Goal: Check status: Check status

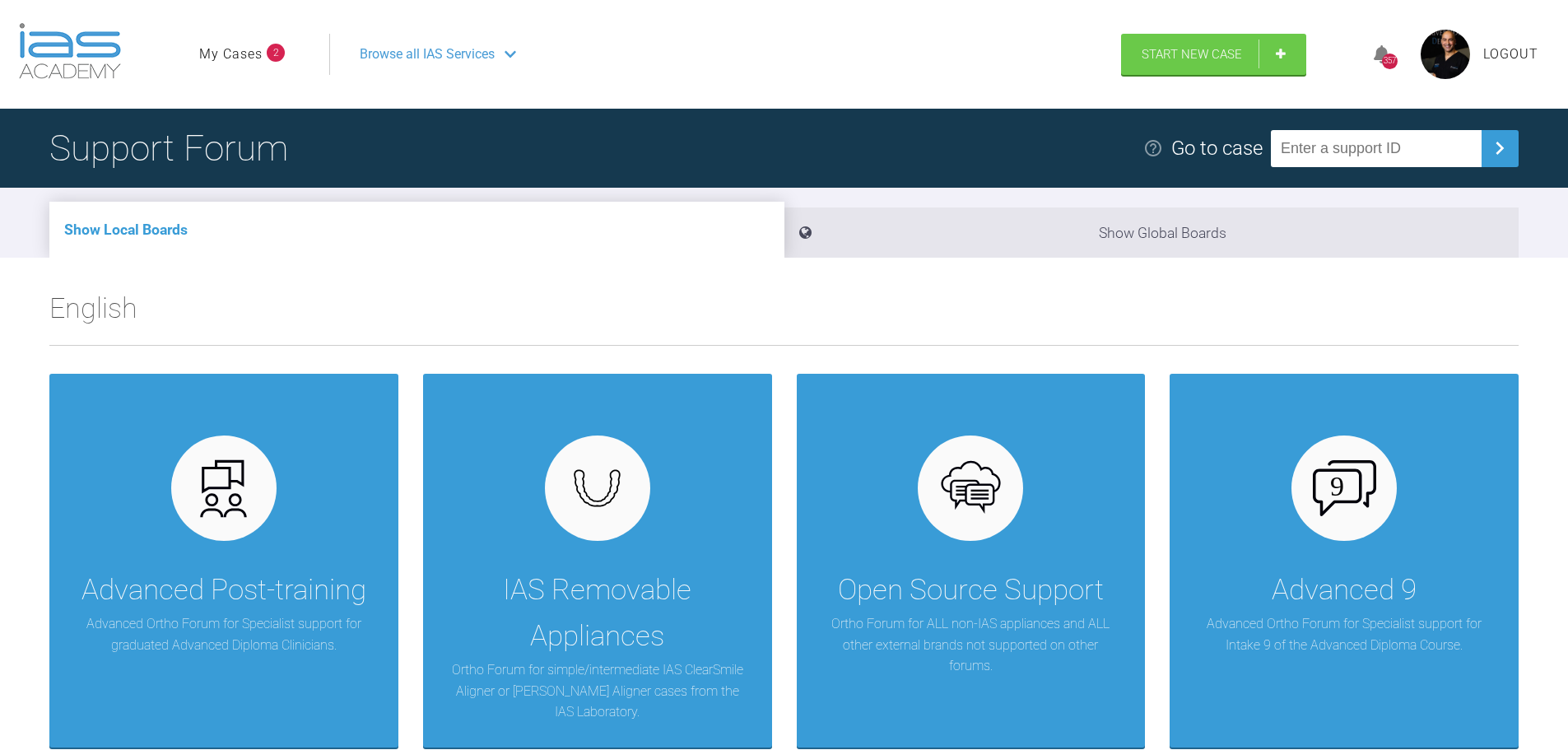
click at [257, 44] on link "My Cases" at bounding box center [231, 54] width 64 height 21
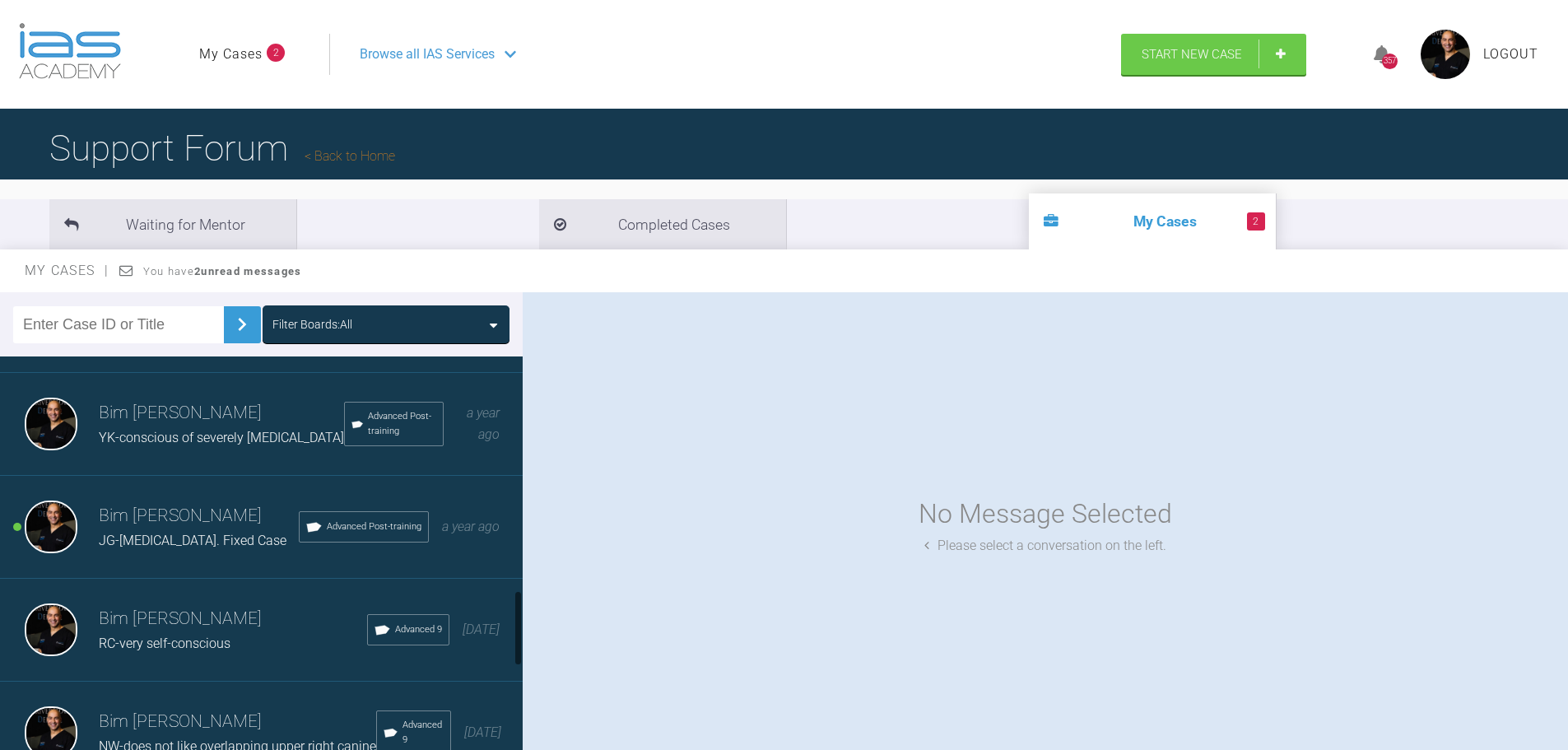
scroll to position [1235, 0]
click at [209, 527] on h3 "Bim [PERSON_NAME]" at bounding box center [199, 513] width 200 height 28
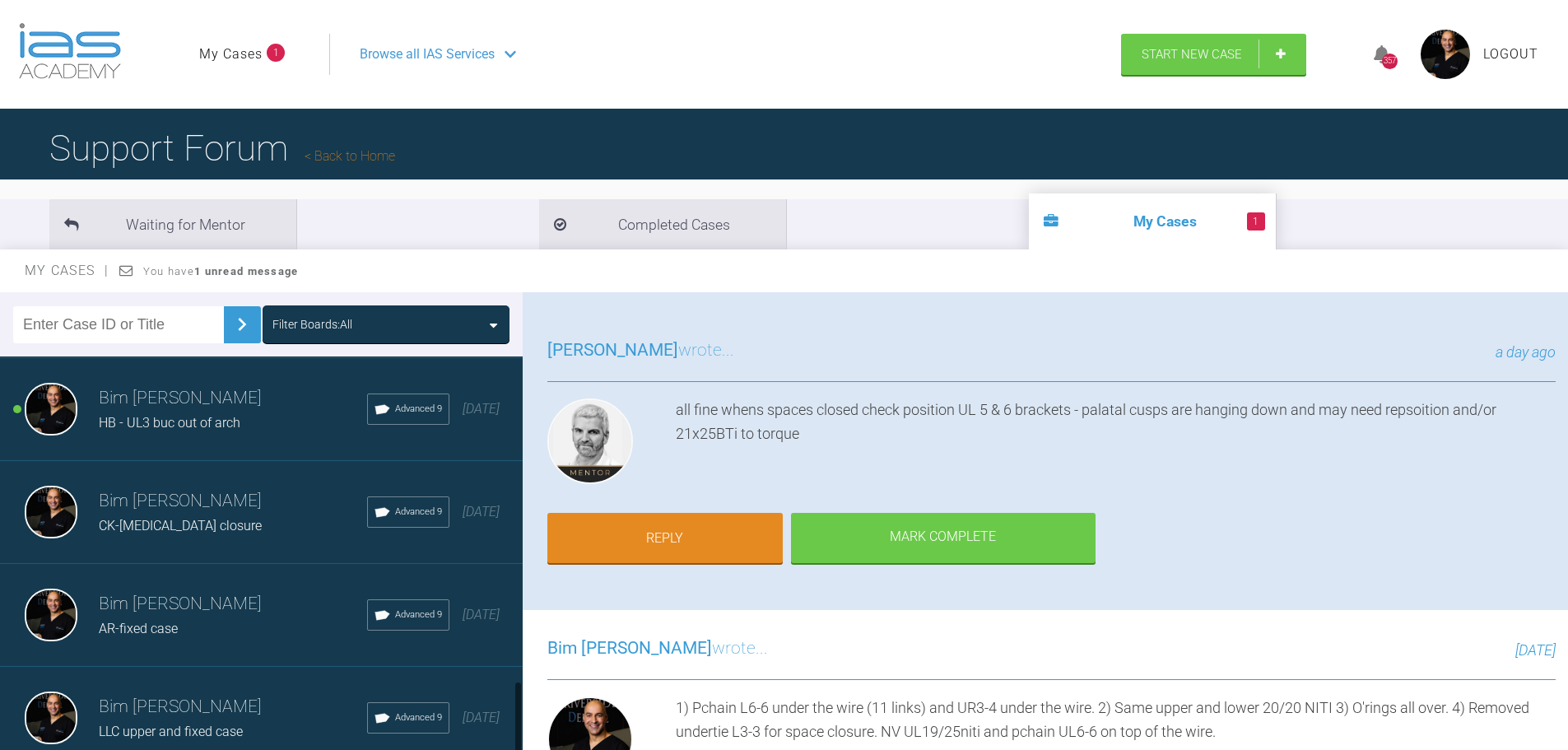
scroll to position [1710, 0]
click at [161, 415] on span "HB - UL3 buc out of arch" at bounding box center [170, 422] width 142 height 16
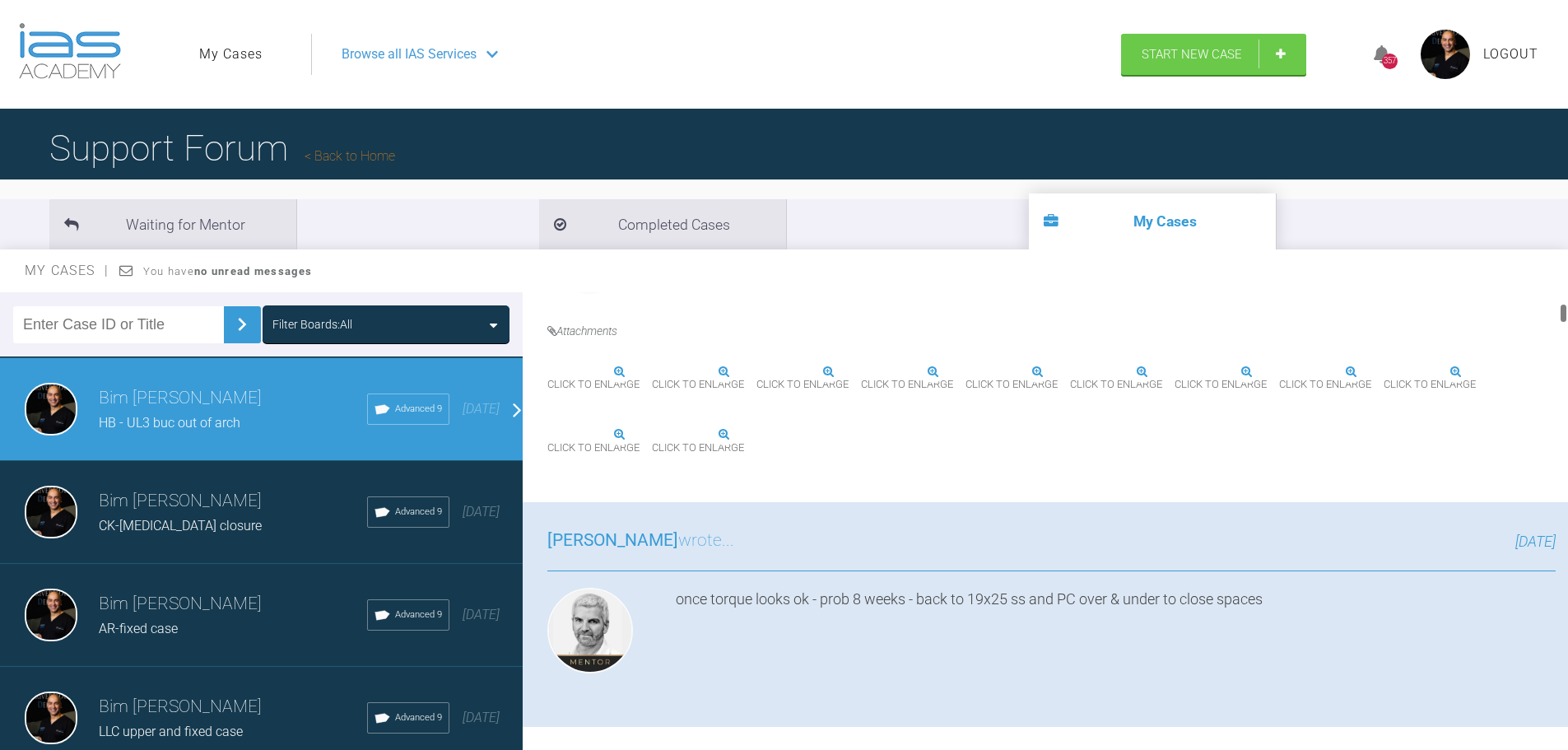
scroll to position [576, 0]
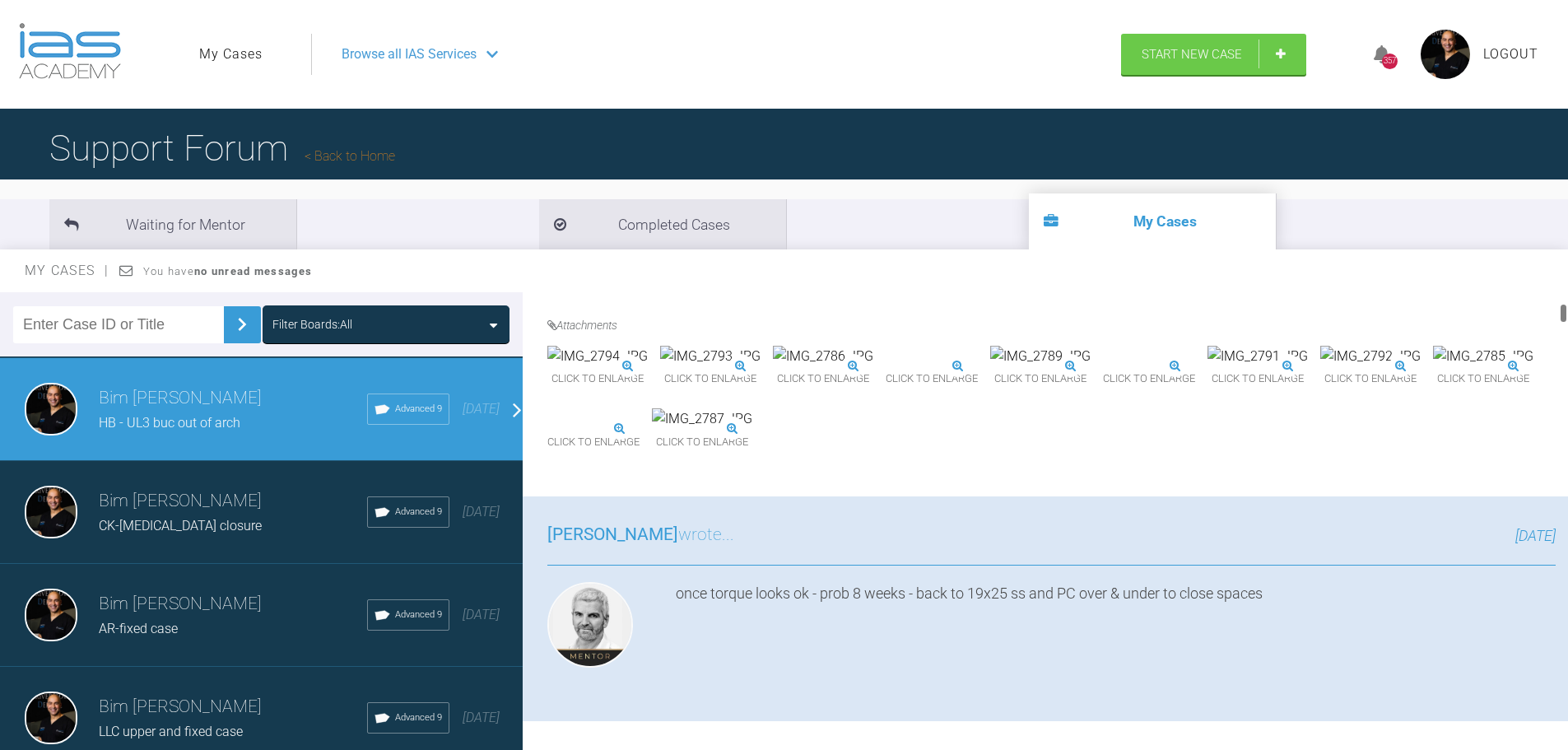
click at [886, 366] on img at bounding box center [886, 366] width 0 height 0
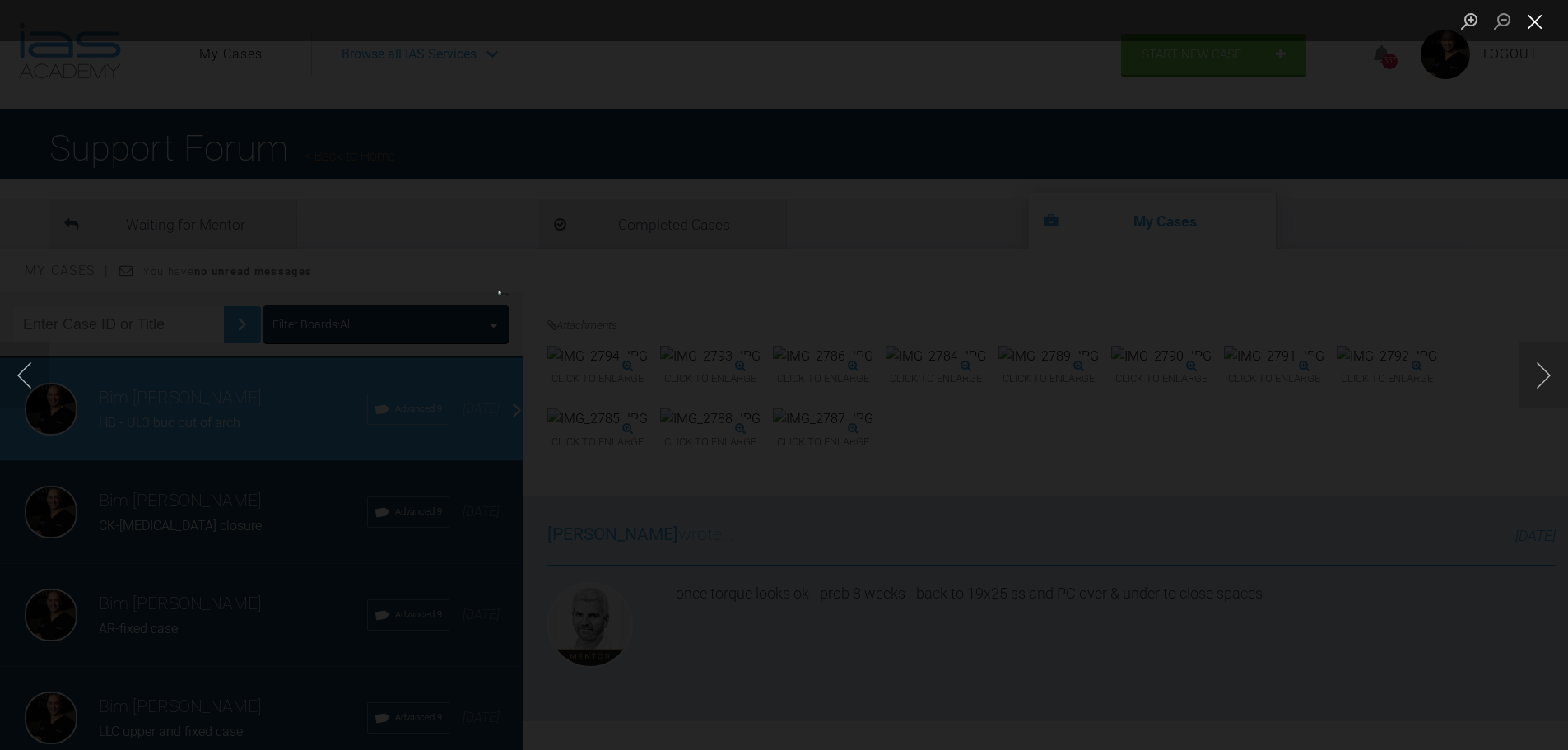
click at [1547, 27] on button "Close lightbox" at bounding box center [1534, 21] width 33 height 29
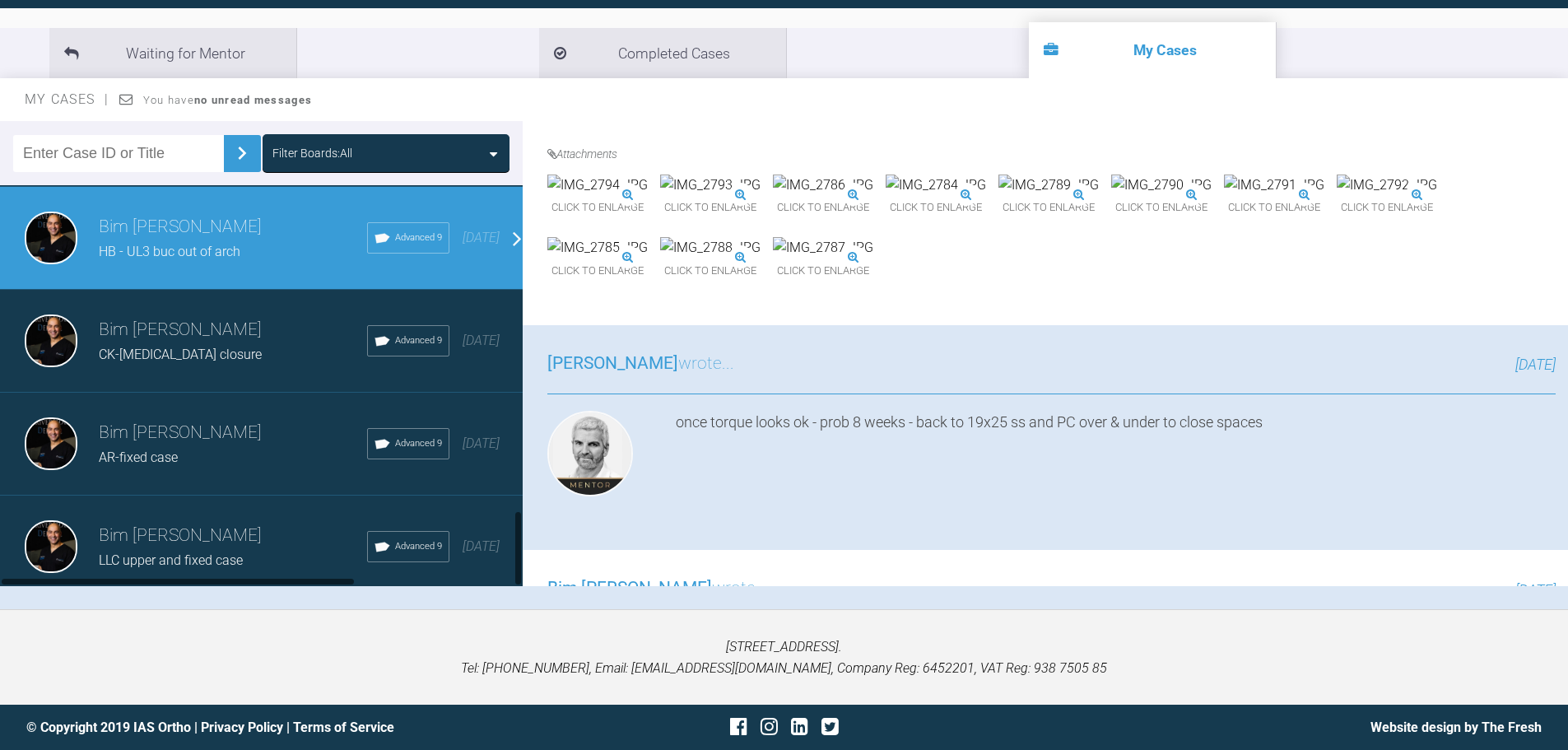
scroll to position [0, 0]
